Goal: Task Accomplishment & Management: Manage account settings

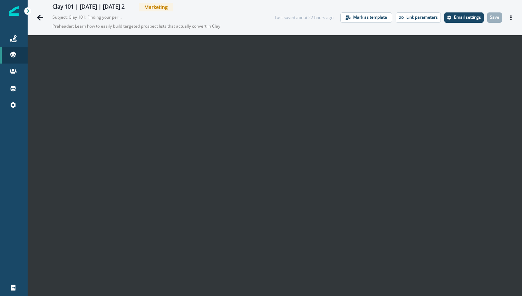
scroll to position [11, 0]
click at [495, 17] on p "Save" at bounding box center [494, 17] width 9 height 5
click at [492, 14] on button "Save" at bounding box center [494, 17] width 15 height 10
click at [496, 17] on p "Save" at bounding box center [494, 17] width 9 height 5
click at [498, 20] on button "Save" at bounding box center [494, 17] width 15 height 10
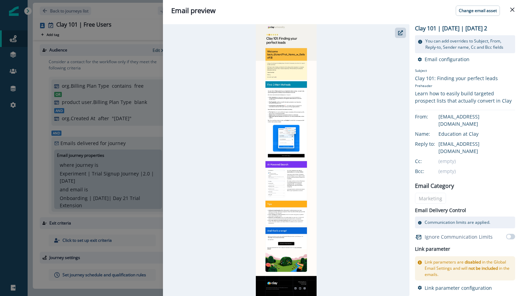
click at [117, 75] on div "Email preview Change email asset Clay 101 | July 2025 | Education | Day 2 You c…" at bounding box center [261, 148] width 522 height 296
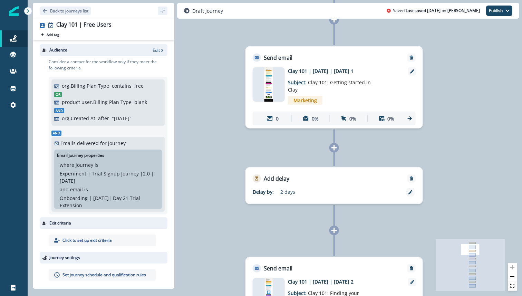
click at [415, 75] on div at bounding box center [412, 87] width 8 height 40
click at [413, 73] on icon at bounding box center [412, 71] width 4 height 4
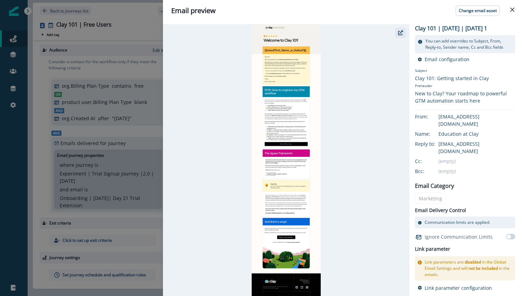
click at [397, 35] on button "button" at bounding box center [400, 33] width 11 height 10
click at [509, 11] on button "Close" at bounding box center [512, 9] width 11 height 11
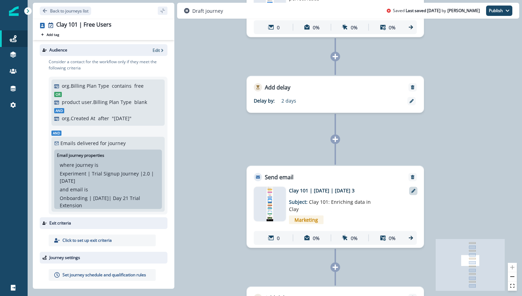
click at [413, 192] on icon at bounding box center [413, 191] width 4 height 4
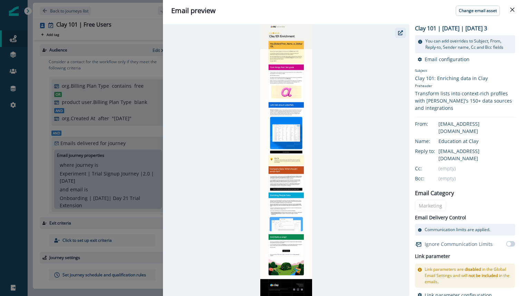
click at [399, 31] on icon "button" at bounding box center [400, 32] width 5 height 5
click at [510, 12] on button "Close" at bounding box center [512, 9] width 11 height 11
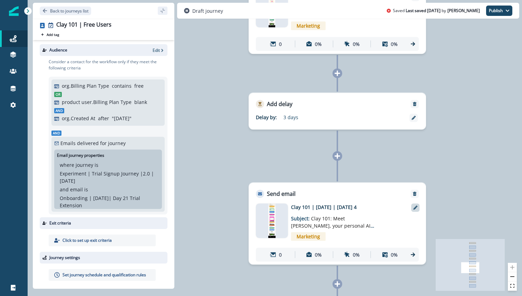
click at [416, 207] on icon at bounding box center [415, 207] width 4 height 4
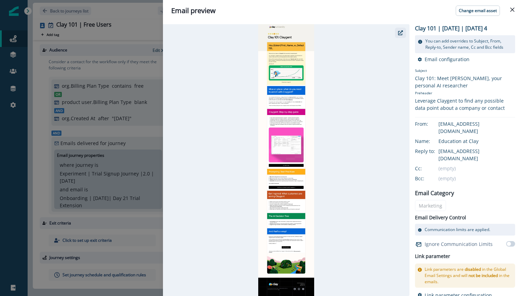
click at [402, 31] on icon "button" at bounding box center [400, 32] width 5 height 5
click at [140, 166] on div "Email preview Change email asset Clay 101 | July 2025 | Education | Day 4 You c…" at bounding box center [261, 148] width 522 height 296
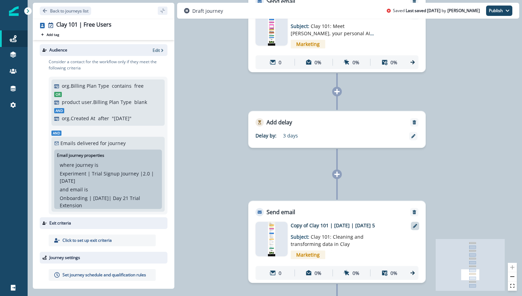
click at [416, 230] on div at bounding box center [415, 226] width 8 height 8
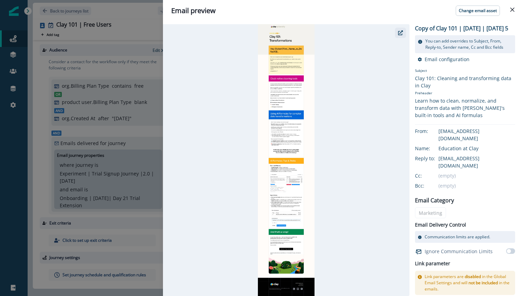
click at [401, 31] on icon "button" at bounding box center [400, 32] width 5 height 5
click at [147, 128] on div "Email preview Change email asset Copy of Clay 101 | July 2025 | Education | Day…" at bounding box center [261, 148] width 522 height 296
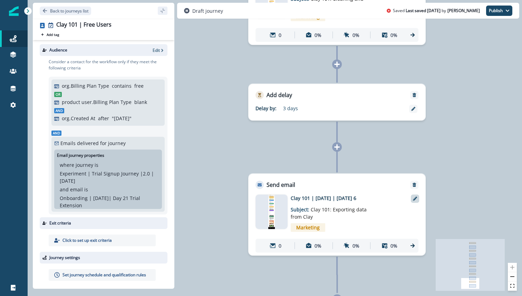
click at [414, 196] on div at bounding box center [415, 198] width 8 height 8
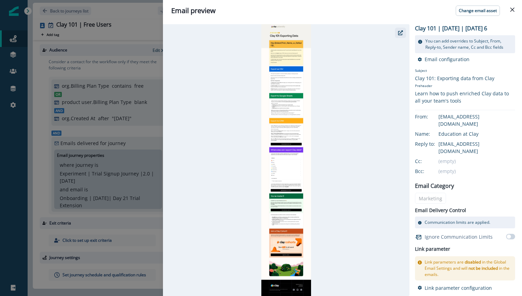
click at [402, 30] on button "button" at bounding box center [400, 33] width 11 height 10
click at [147, 117] on div "Email preview Change email asset Clay 101 | July 2025 | Education | Day 6 You c…" at bounding box center [261, 148] width 522 height 296
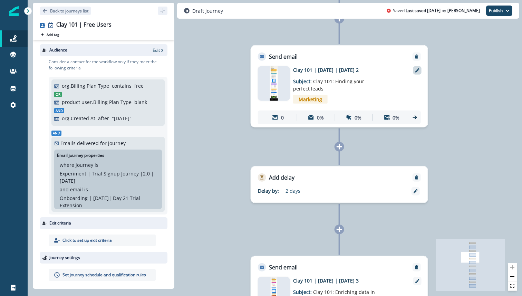
click at [416, 71] on icon at bounding box center [417, 70] width 4 height 4
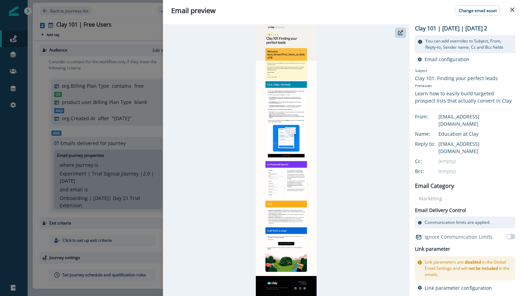
click at [132, 37] on div "Email preview Change email asset Clay 101 | July 2025 | Education | Day 2 You c…" at bounding box center [261, 148] width 522 height 296
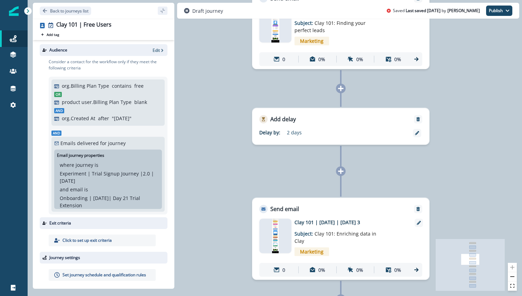
click at [423, 225] on div "Email asset changed, journey reports will be subject to change This asset has o…" at bounding box center [340, 246] width 177 height 66
click at [418, 223] on icon at bounding box center [419, 223] width 4 height 4
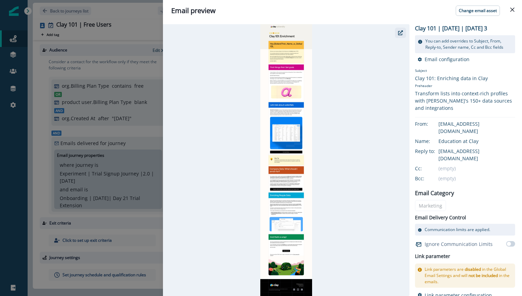
click at [401, 36] on button "button" at bounding box center [400, 33] width 11 height 10
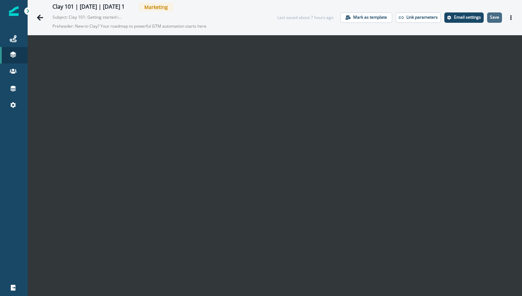
click at [491, 20] on button "Save" at bounding box center [494, 17] width 15 height 10
click at [496, 16] on p "Save" at bounding box center [494, 17] width 9 height 5
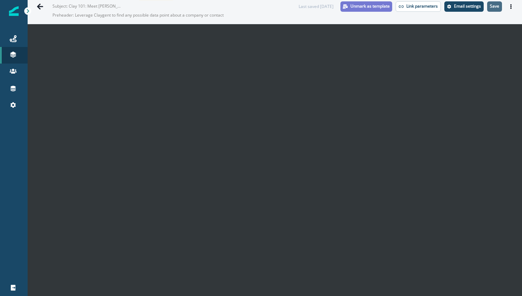
click at [500, 3] on button "Save" at bounding box center [494, 6] width 15 height 10
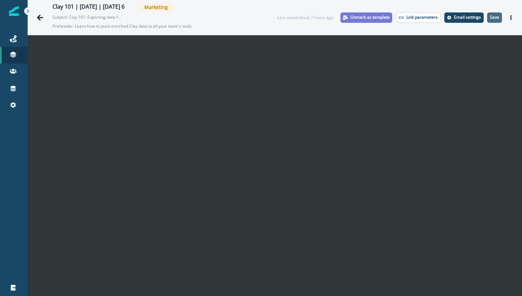
click at [495, 18] on p "Save" at bounding box center [494, 17] width 9 height 5
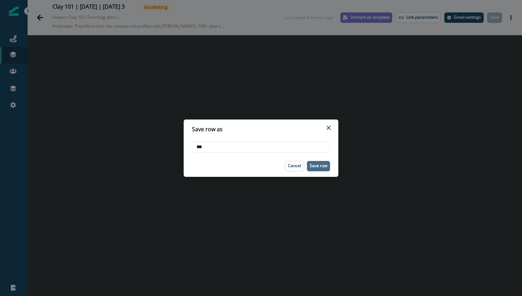
type input "***"
click at [323, 170] on button "Save row" at bounding box center [318, 166] width 23 height 10
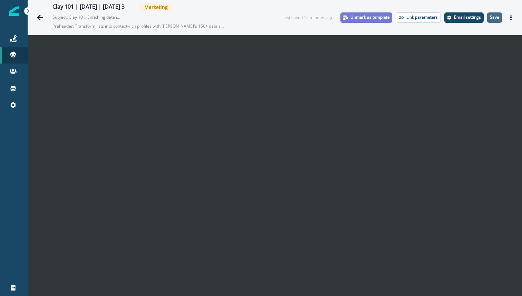
click at [499, 19] on p "Save" at bounding box center [494, 17] width 9 height 5
